Goal: Information Seeking & Learning: Learn about a topic

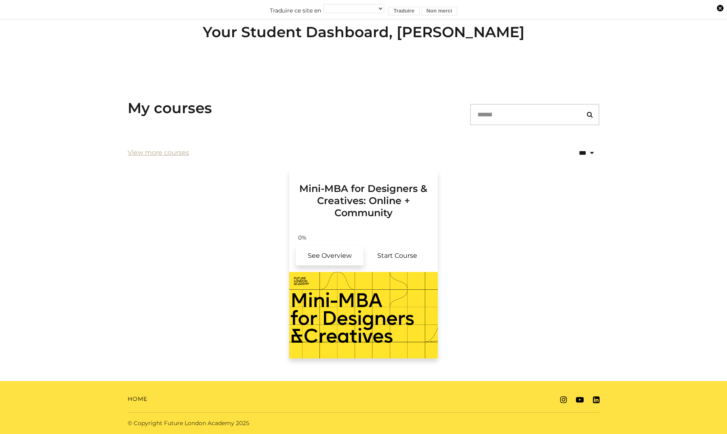
scroll to position [57, 0]
click at [341, 257] on link "See Overview" at bounding box center [330, 256] width 68 height 19
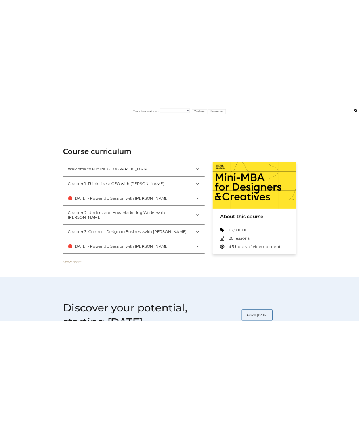
scroll to position [231, 0]
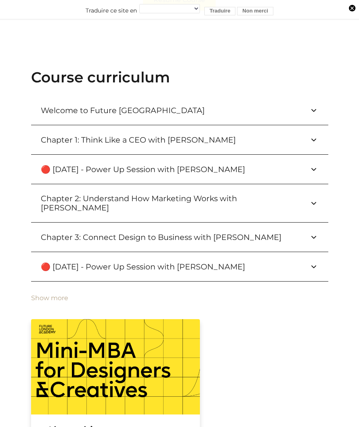
click at [318, 232] on icon at bounding box center [314, 237] width 10 height 10
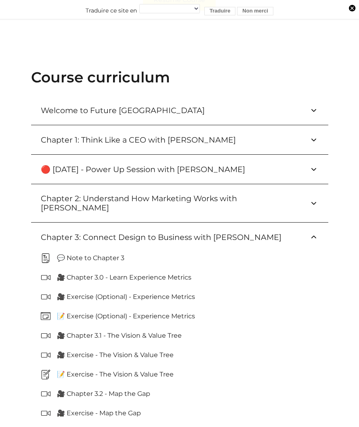
click at [318, 232] on icon at bounding box center [314, 237] width 10 height 10
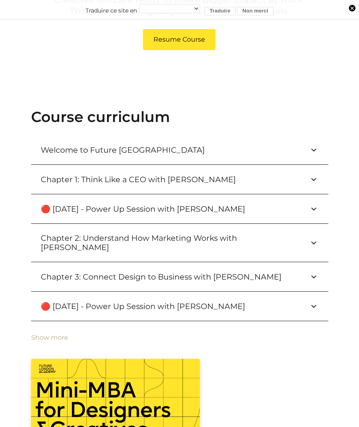
scroll to position [191, 0]
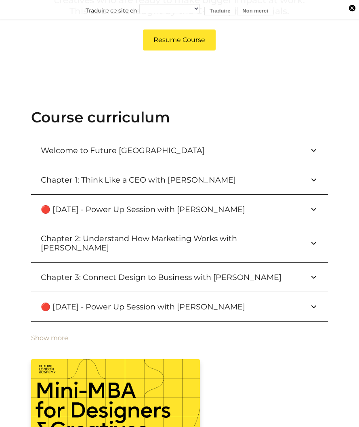
click at [317, 154] on icon at bounding box center [314, 150] width 10 height 10
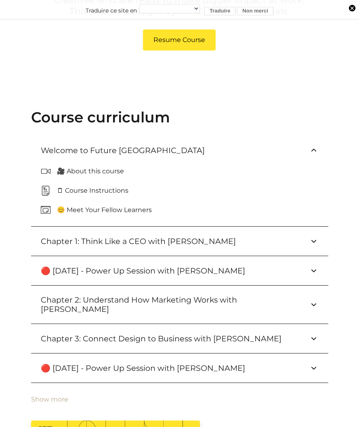
click at [317, 154] on icon at bounding box center [314, 150] width 10 height 10
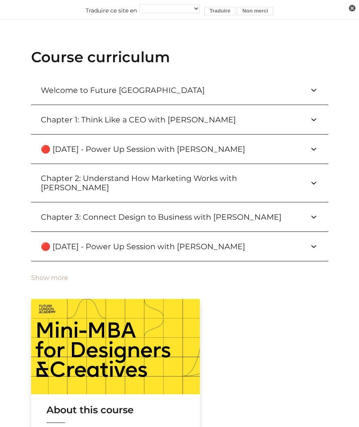
scroll to position [0, 0]
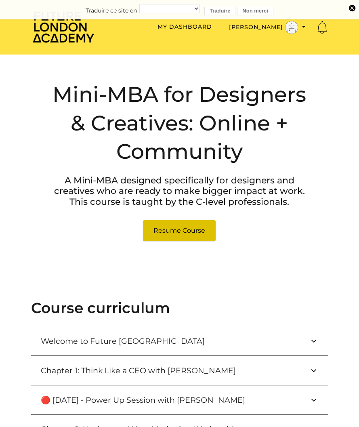
click at [166, 233] on link "Resume Course" at bounding box center [179, 230] width 73 height 21
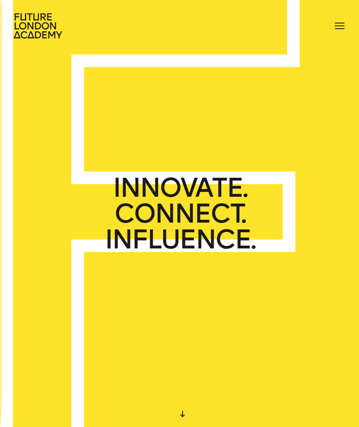
click at [341, 24] on div at bounding box center [339, 25] width 13 height 13
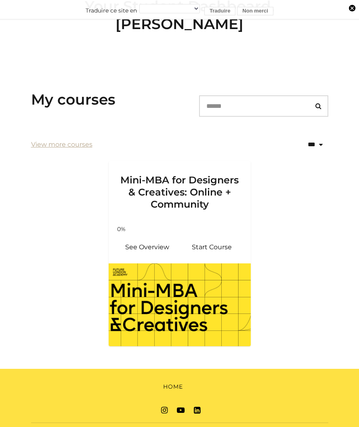
scroll to position [82, 0]
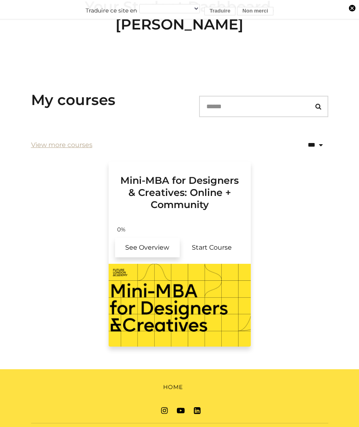
click at [141, 238] on link "See Overview" at bounding box center [147, 247] width 65 height 19
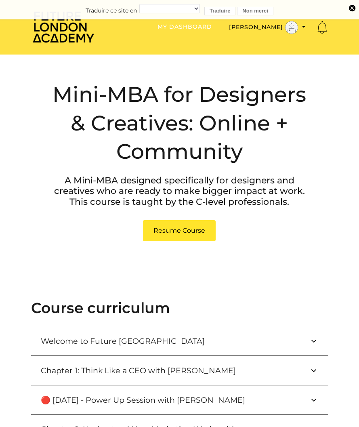
click at [191, 30] on link "My Dashboard" at bounding box center [185, 26] width 55 height 7
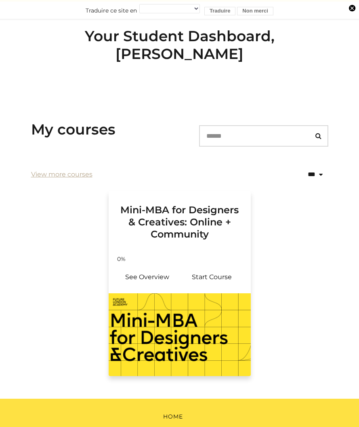
scroll to position [56, 0]
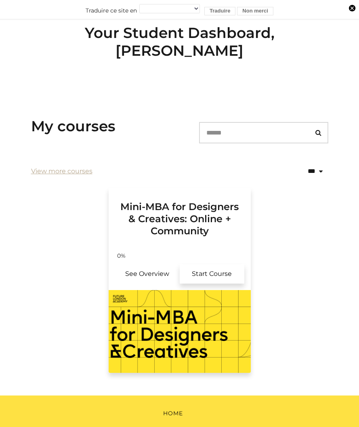
click at [207, 264] on link "Start Course" at bounding box center [212, 273] width 65 height 19
